Goal: Complete application form

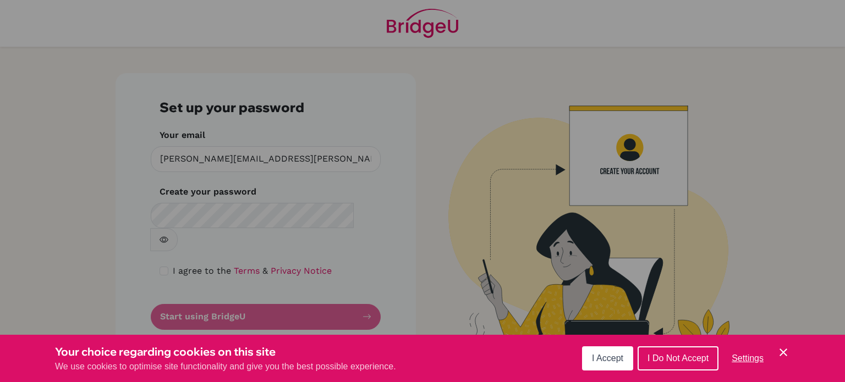
click at [370, 213] on div "Cookie Preferences" at bounding box center [422, 191] width 845 height 382
click at [365, 213] on div "Cookie Preferences" at bounding box center [422, 191] width 845 height 382
click at [238, 217] on div "Cookie Preferences" at bounding box center [422, 191] width 845 height 382
click at [161, 247] on div "Cookie Preferences" at bounding box center [422, 191] width 845 height 382
click at [619, 356] on span "I Accept" at bounding box center [607, 358] width 31 height 9
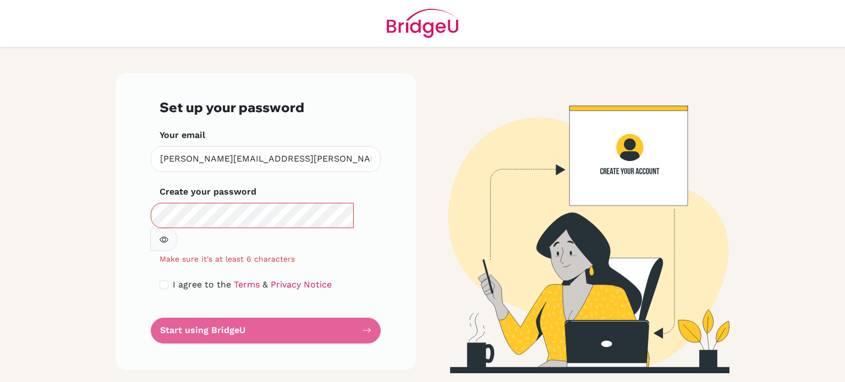
click at [168, 235] on icon "button" at bounding box center [163, 239] width 9 height 9
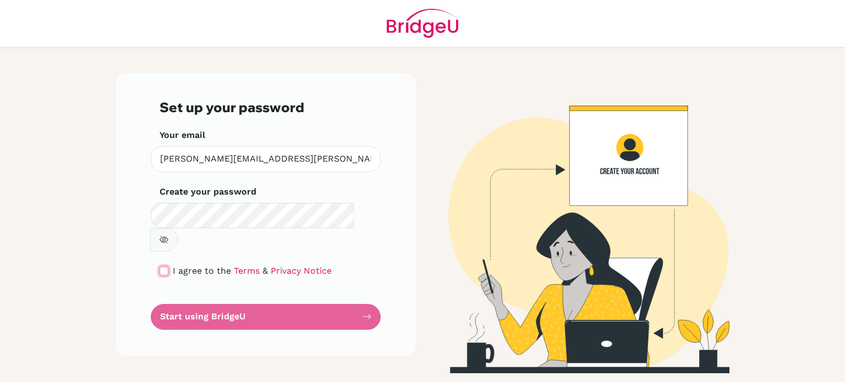
click at [163, 267] on input "checkbox" at bounding box center [163, 271] width 9 height 9
checkbox input "true"
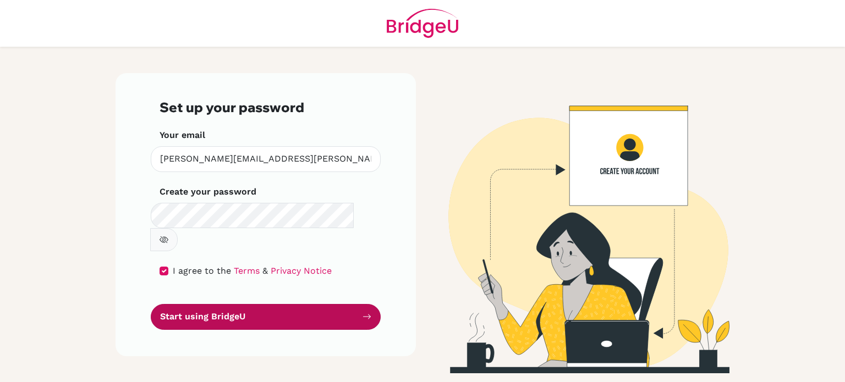
click at [222, 304] on button "Start using BridgeU" at bounding box center [266, 317] width 230 height 26
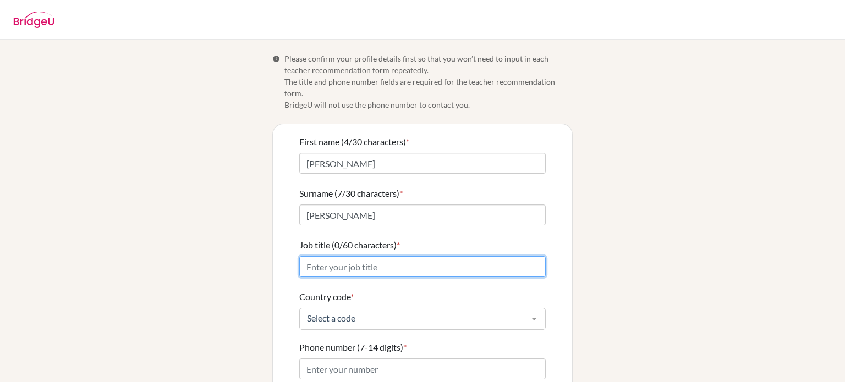
click at [389, 256] on input "Job title (0/60 characters) *" at bounding box center [422, 266] width 246 height 21
type input "Head of Mathmatics at HOPE International School, Phnom Penh"
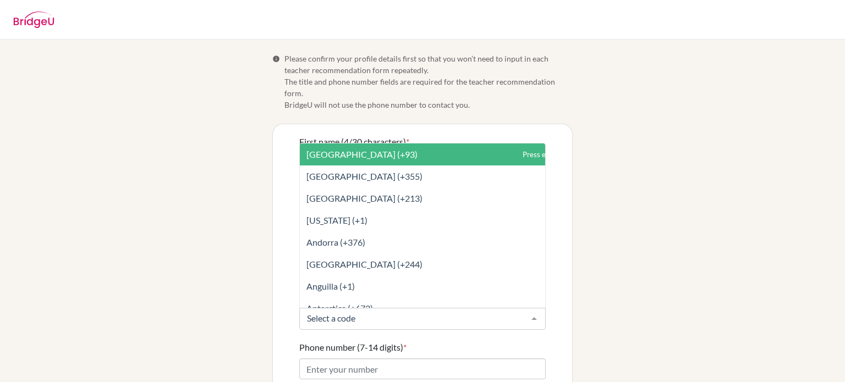
scroll to position [0, 0]
click at [533, 309] on div at bounding box center [534, 319] width 22 height 21
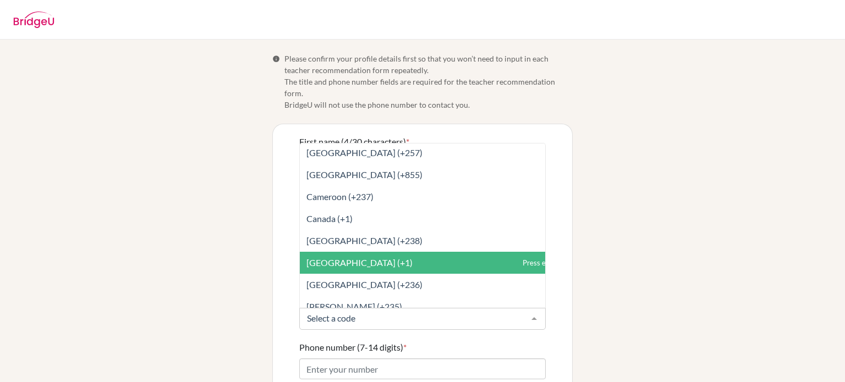
scroll to position [749, 0]
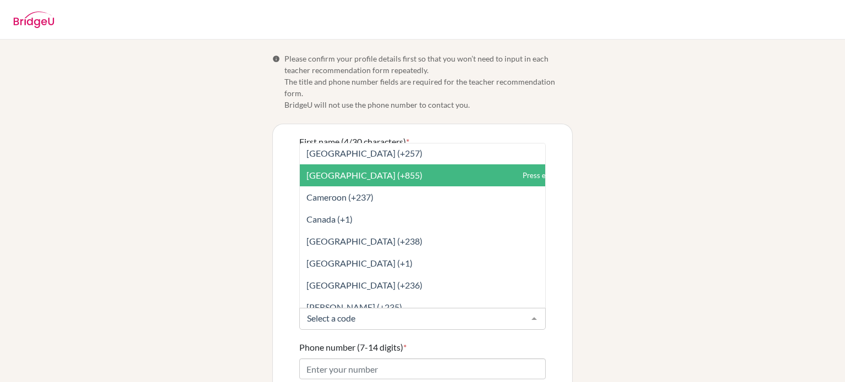
click at [356, 170] on span "Cambodia (+855)" at bounding box center [364, 175] width 116 height 10
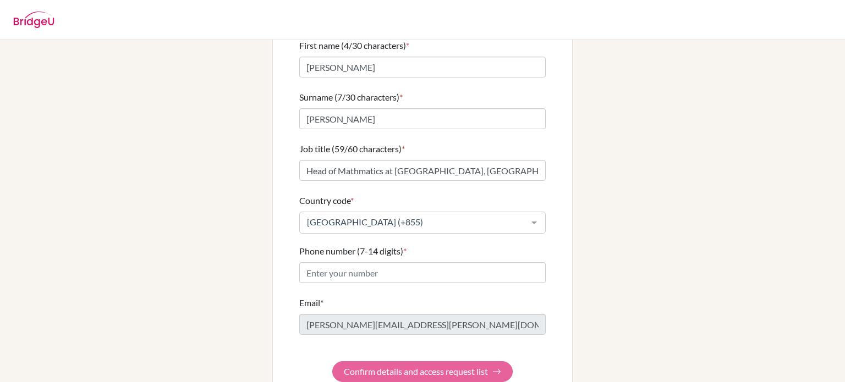
scroll to position [99, 0]
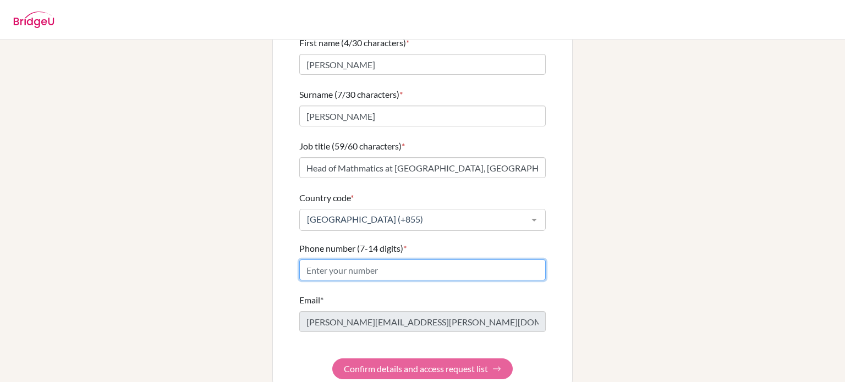
click at [354, 260] on input "Phone number (7-14 digits) *" at bounding box center [422, 270] width 246 height 21
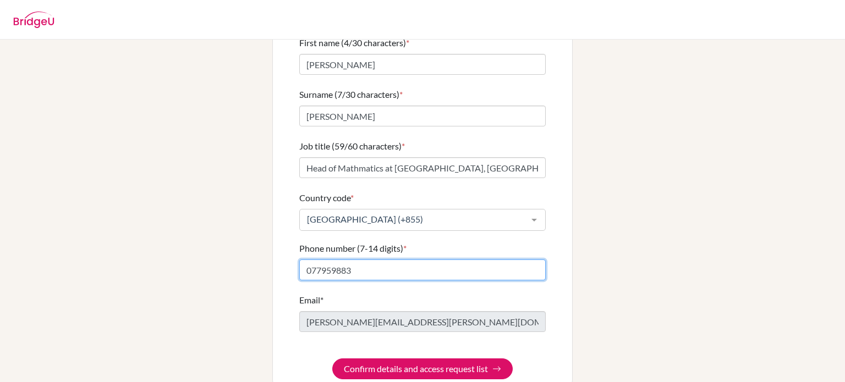
scroll to position [109, 0]
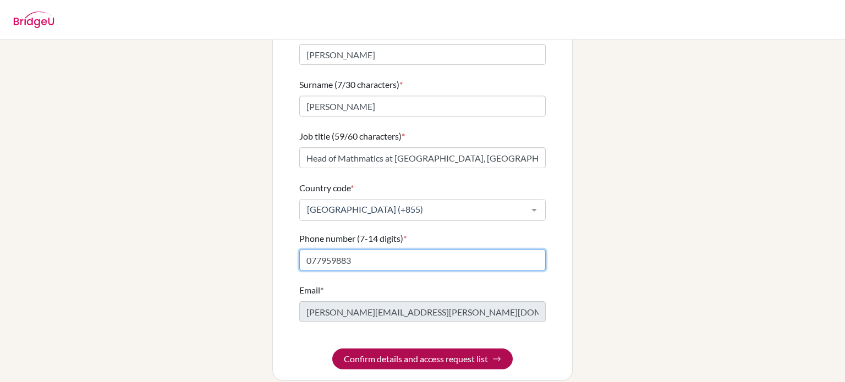
type input "077959883"
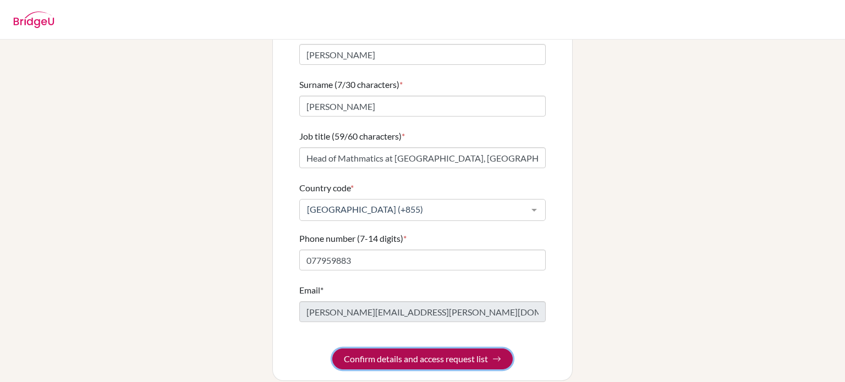
click at [423, 349] on button "Confirm details and access request list" at bounding box center [422, 359] width 180 height 21
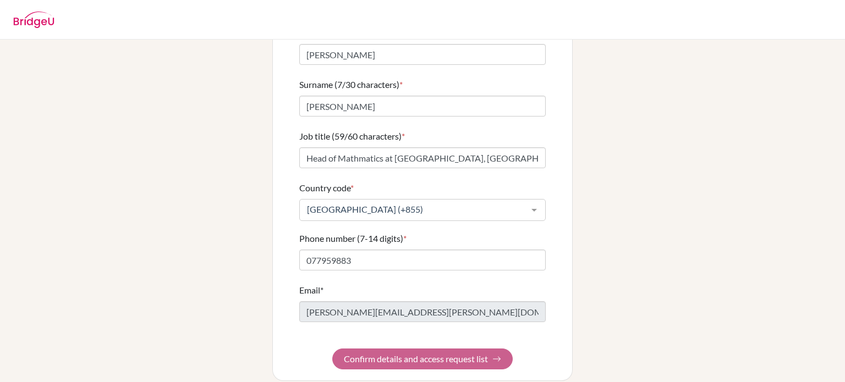
scroll to position [0, 0]
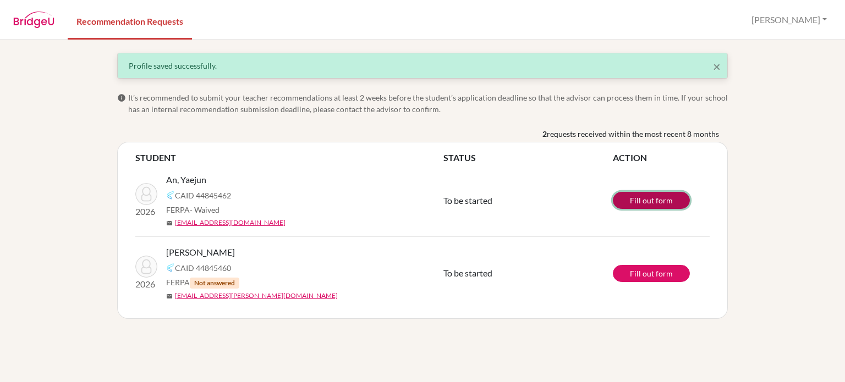
click at [658, 197] on link "Fill out form" at bounding box center [651, 200] width 77 height 17
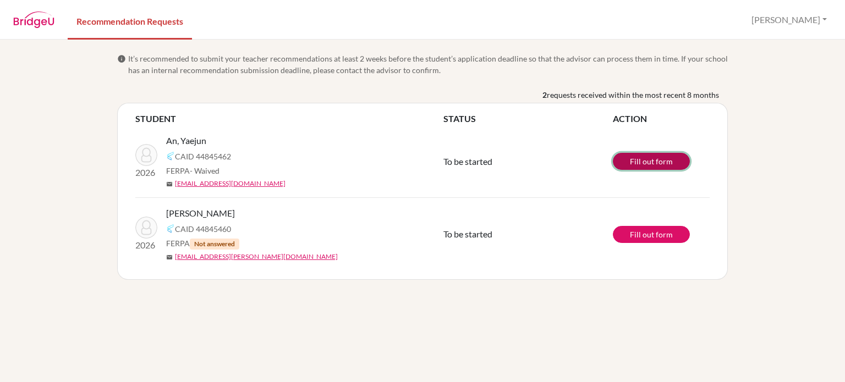
click at [640, 158] on link "Fill out form" at bounding box center [651, 161] width 77 height 17
